Goal: Task Accomplishment & Management: Use online tool/utility

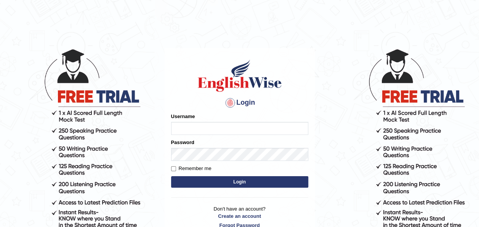
click at [187, 124] on input "Username" at bounding box center [239, 128] width 137 height 13
type input "Amitakumari"
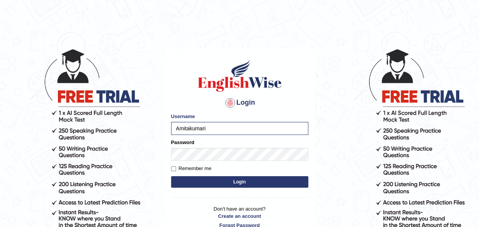
click at [192, 182] on button "Login" at bounding box center [239, 181] width 137 height 11
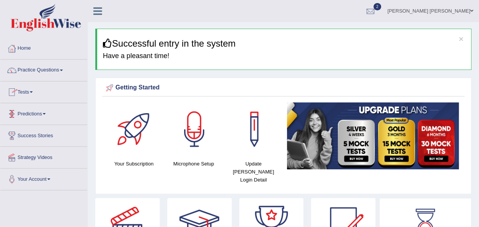
click at [26, 87] on link "Tests" at bounding box center [43, 90] width 87 height 19
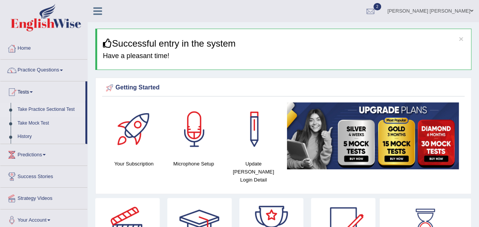
click at [31, 103] on link "Take Practice Sectional Test" at bounding box center [49, 110] width 71 height 14
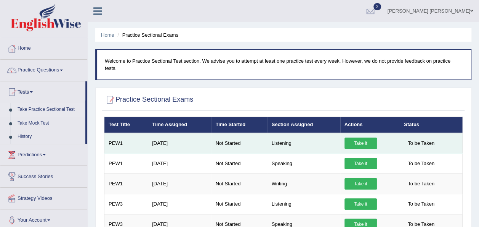
click at [360, 137] on link "Take it" at bounding box center [361, 142] width 32 height 11
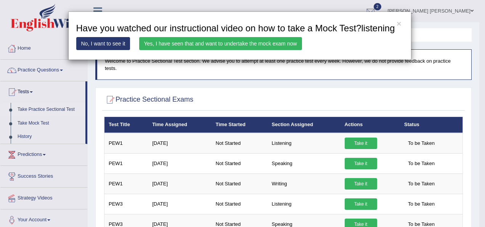
click at [263, 43] on link "Yes, I have seen that and want to undertake the mock exam now" at bounding box center [220, 43] width 163 height 13
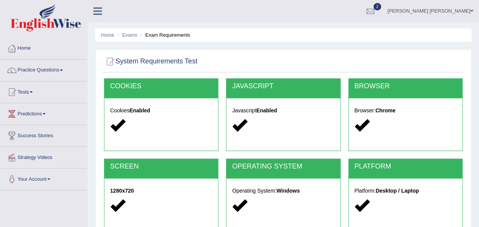
click at [466, 11] on link "[PERSON_NAME] [PERSON_NAME]" at bounding box center [430, 10] width 97 height 20
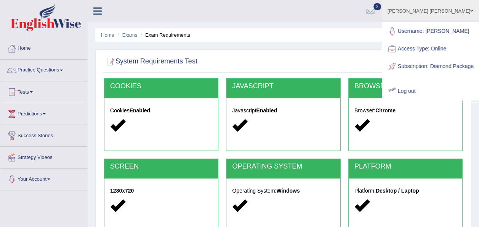
click at [415, 95] on link "Log out" at bounding box center [431, 91] width 96 height 18
